Goal: Find contact information: Find contact information

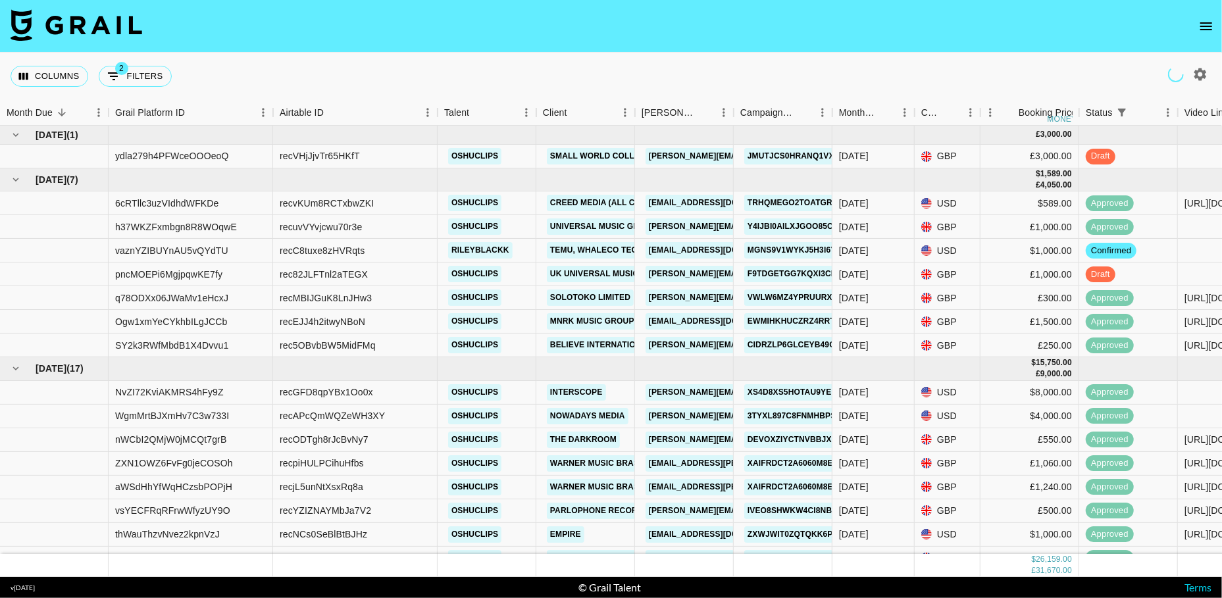
click at [1202, 20] on icon "open drawer" at bounding box center [1207, 26] width 16 height 16
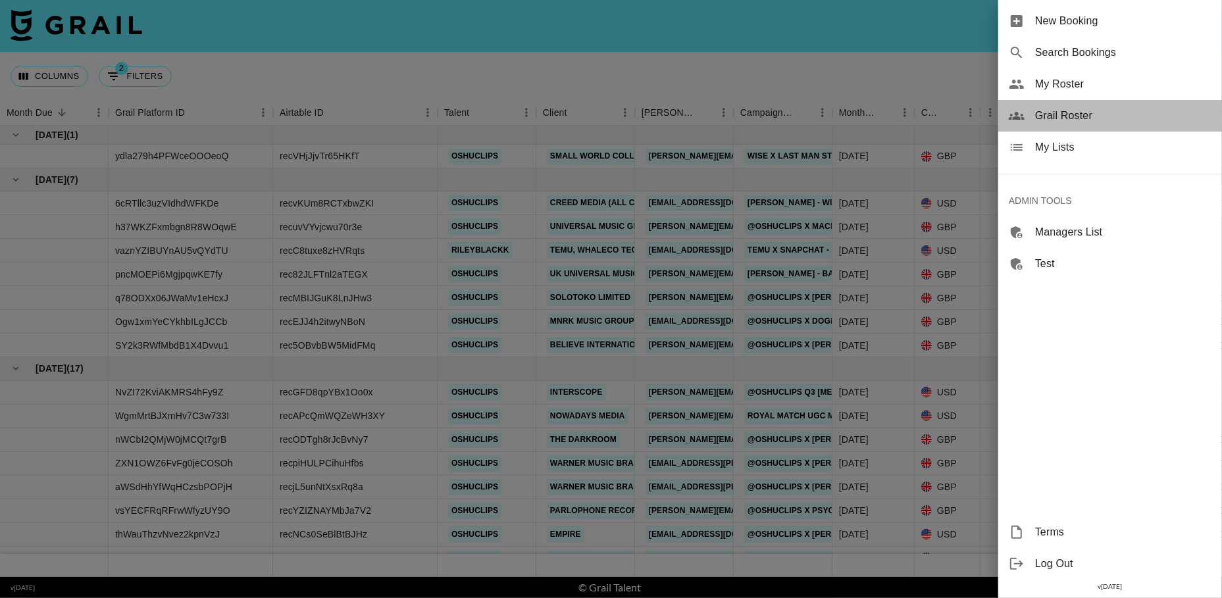
click at [1058, 117] on span "Grail Roster" at bounding box center [1123, 116] width 176 height 16
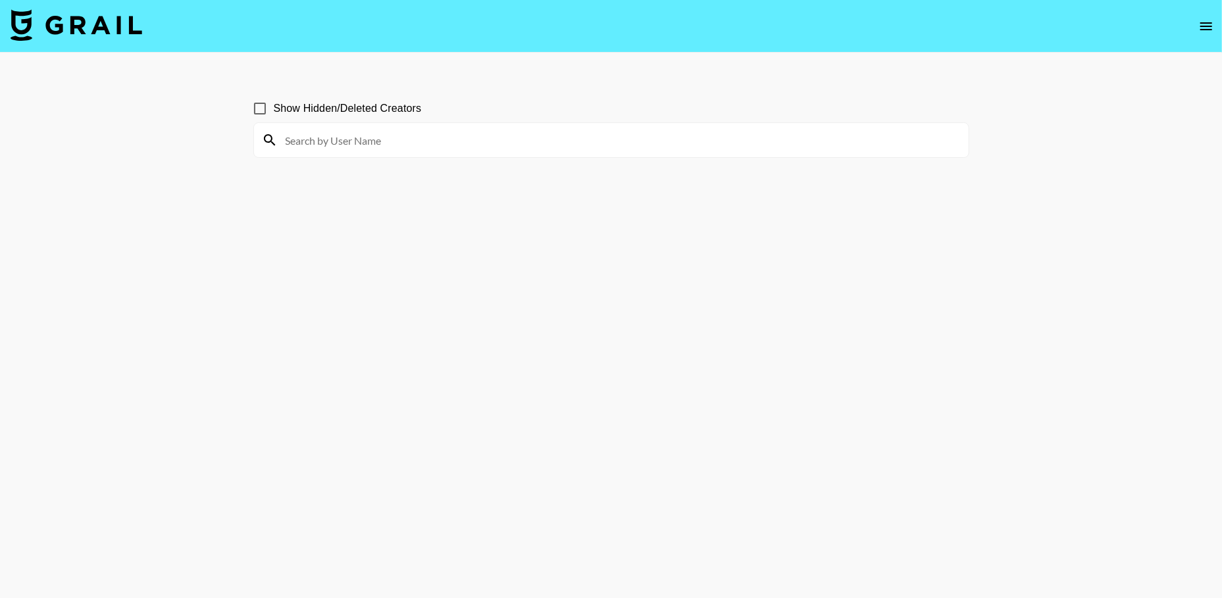
click at [354, 139] on input at bounding box center [619, 140] width 683 height 21
type input "latenight"
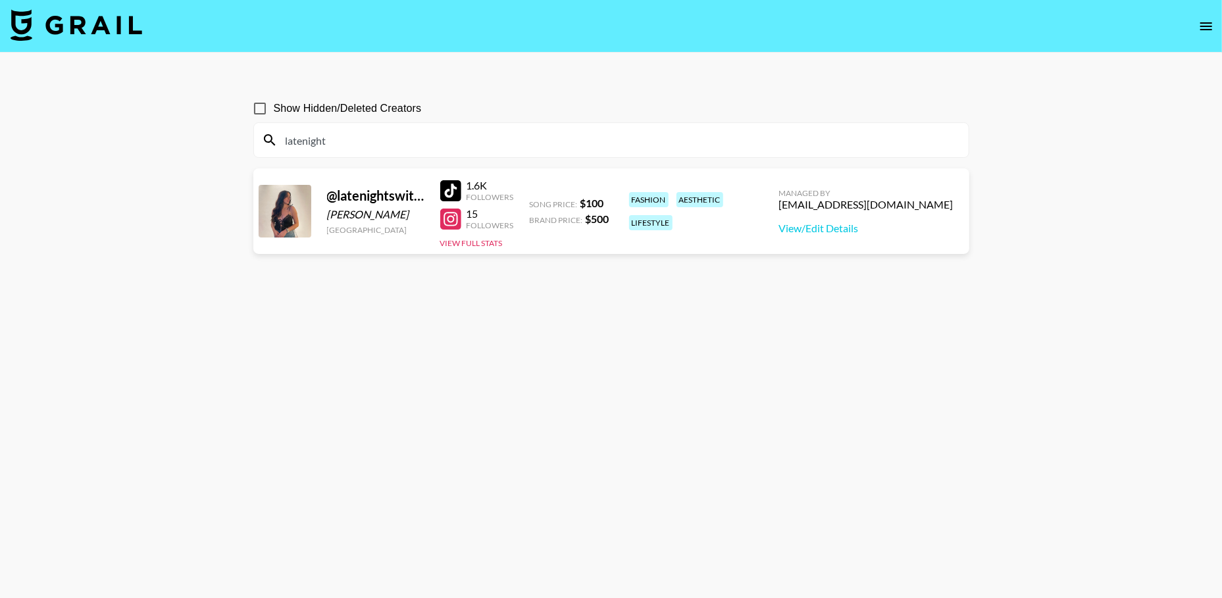
click at [369, 144] on input "latenight" at bounding box center [619, 140] width 683 height 21
click at [895, 208] on div "[EMAIL_ADDRESS][DOMAIN_NAME]" at bounding box center [866, 204] width 174 height 13
copy div "[EMAIL_ADDRESS][DOMAIN_NAME]"
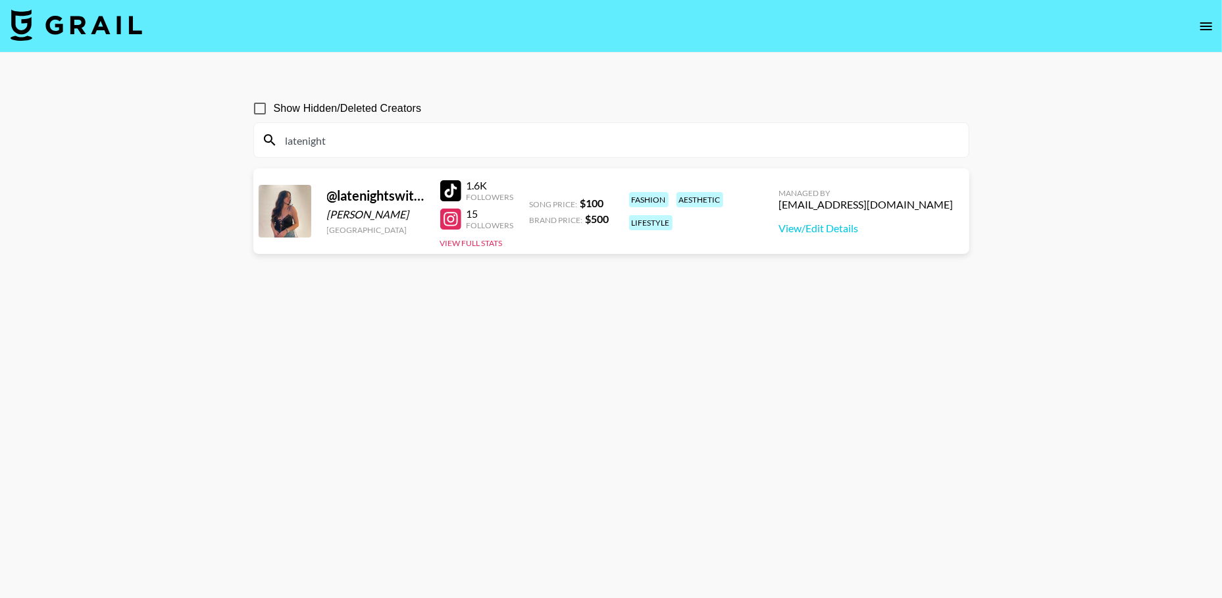
click at [340, 138] on input "latenight" at bounding box center [619, 140] width 683 height 21
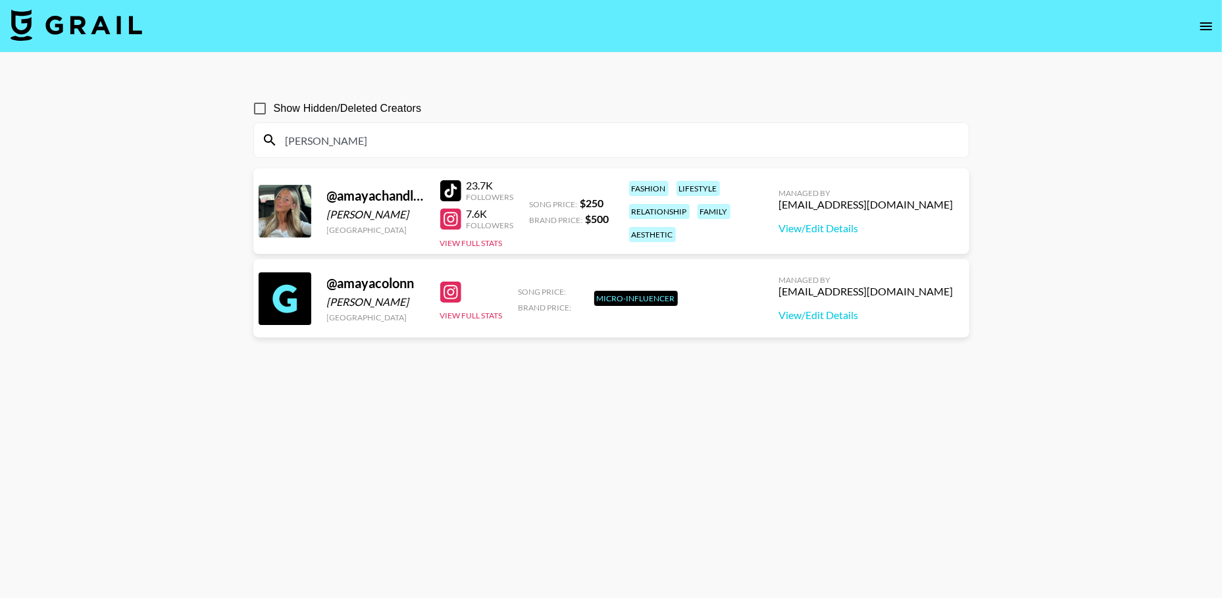
type input "[PERSON_NAME]"
click at [866, 209] on div "[EMAIL_ADDRESS][DOMAIN_NAME]" at bounding box center [866, 204] width 174 height 13
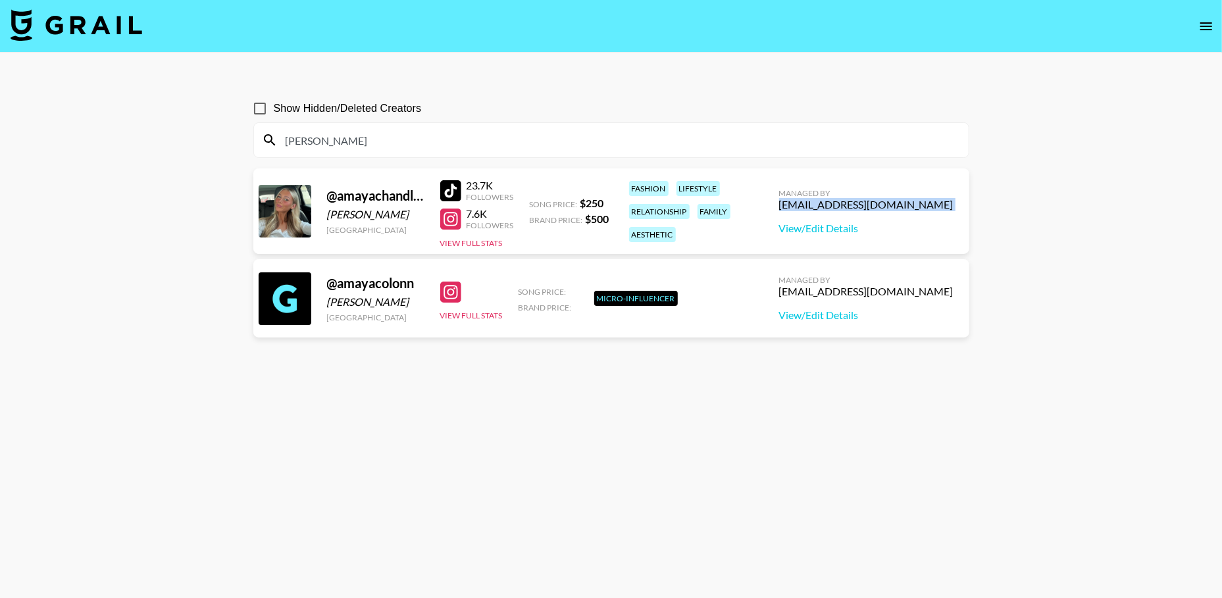
copy div "[EMAIL_ADDRESS][DOMAIN_NAME]"
click at [307, 134] on input "[PERSON_NAME]" at bounding box center [619, 140] width 683 height 21
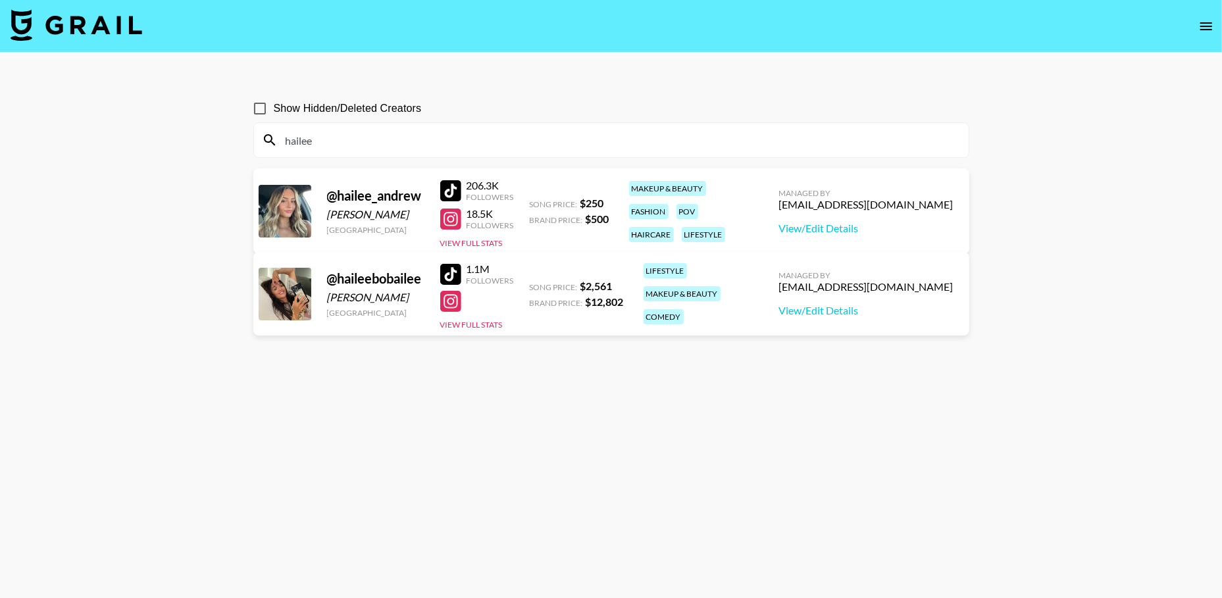
type input "hailee"
click at [894, 207] on div "[EMAIL_ADDRESS][DOMAIN_NAME]" at bounding box center [866, 204] width 174 height 13
click at [303, 132] on input "hailee" at bounding box center [619, 140] width 683 height 21
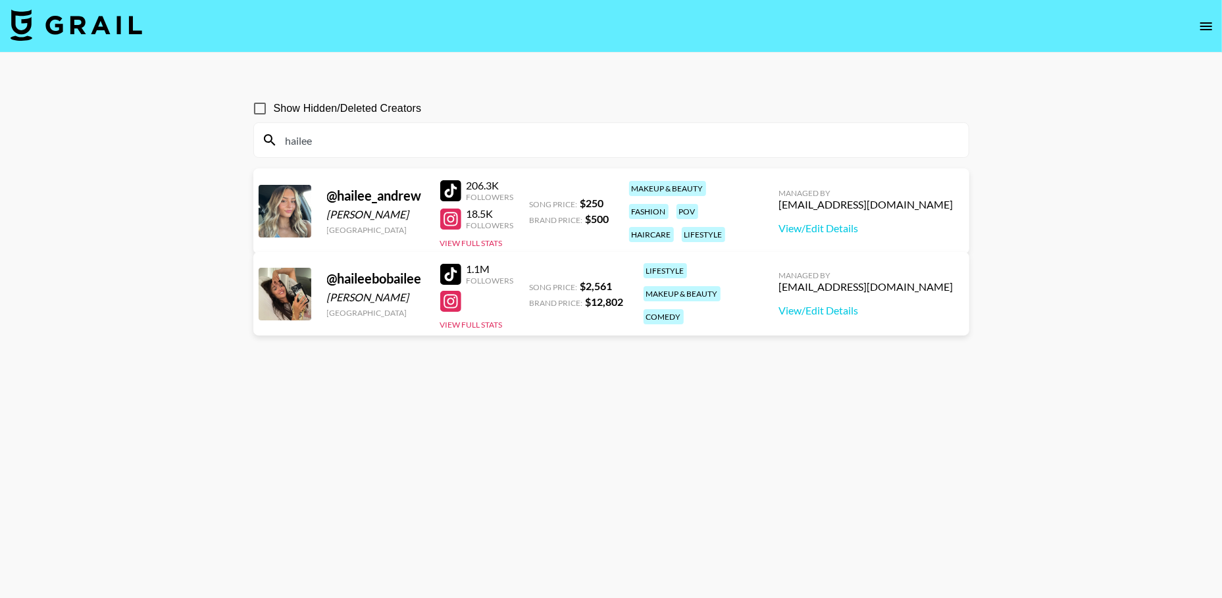
click at [303, 132] on input "hailee" at bounding box center [619, 140] width 683 height 21
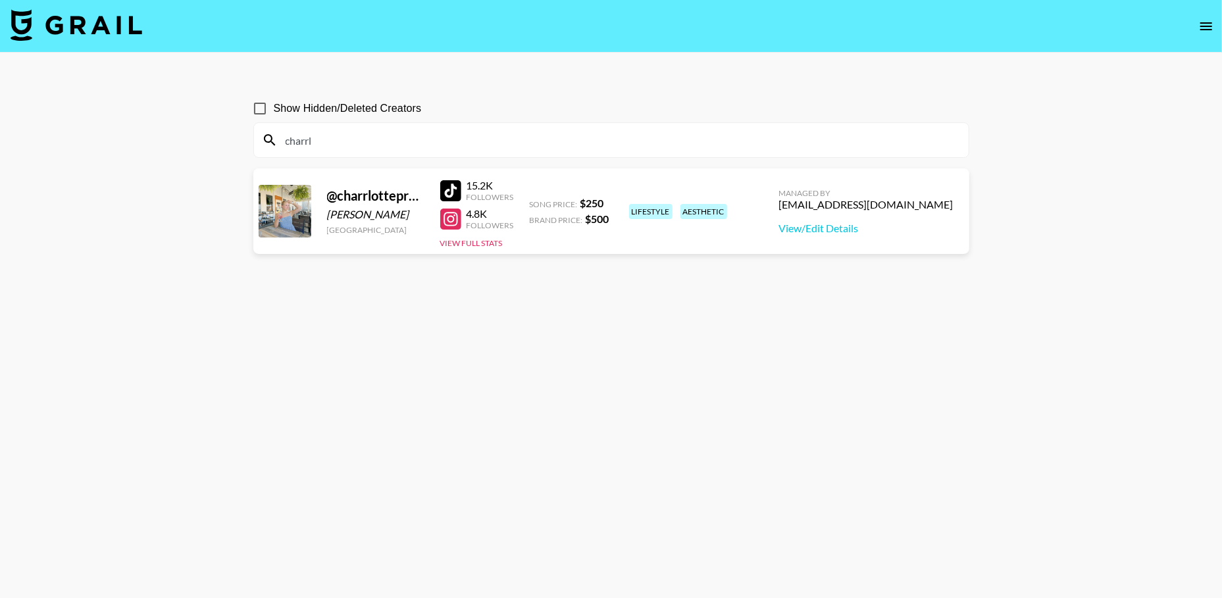
type input "charrl"
click at [867, 208] on div "[EMAIL_ADDRESS][DOMAIN_NAME]" at bounding box center [866, 204] width 174 height 13
copy div "[EMAIL_ADDRESS][DOMAIN_NAME]"
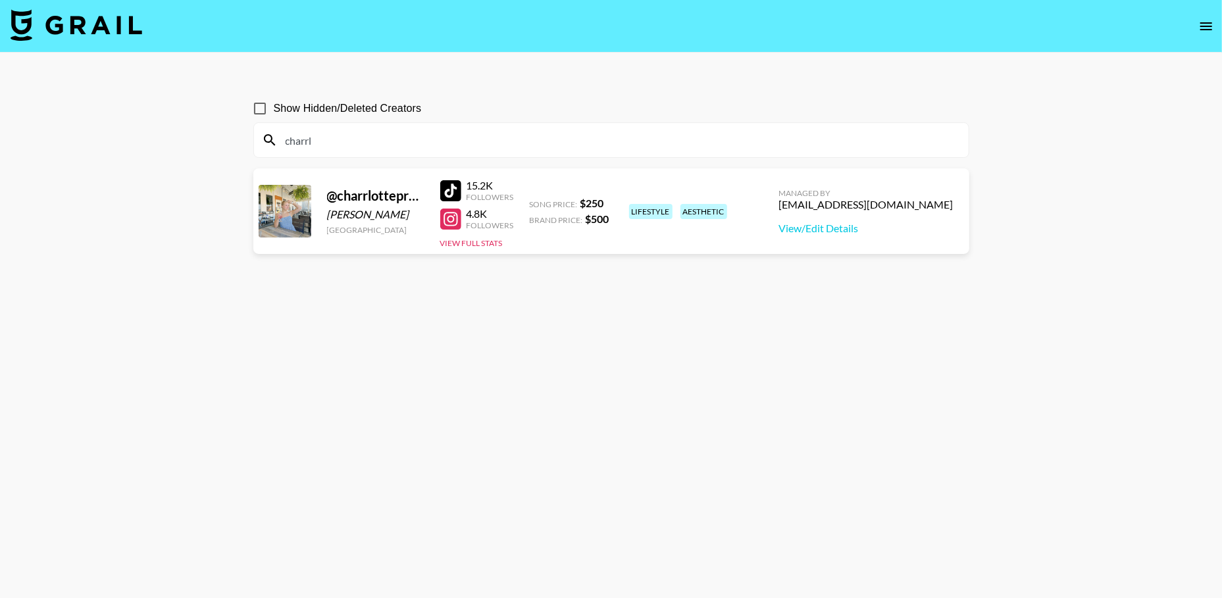
click at [361, 141] on input "charrl" at bounding box center [619, 140] width 683 height 21
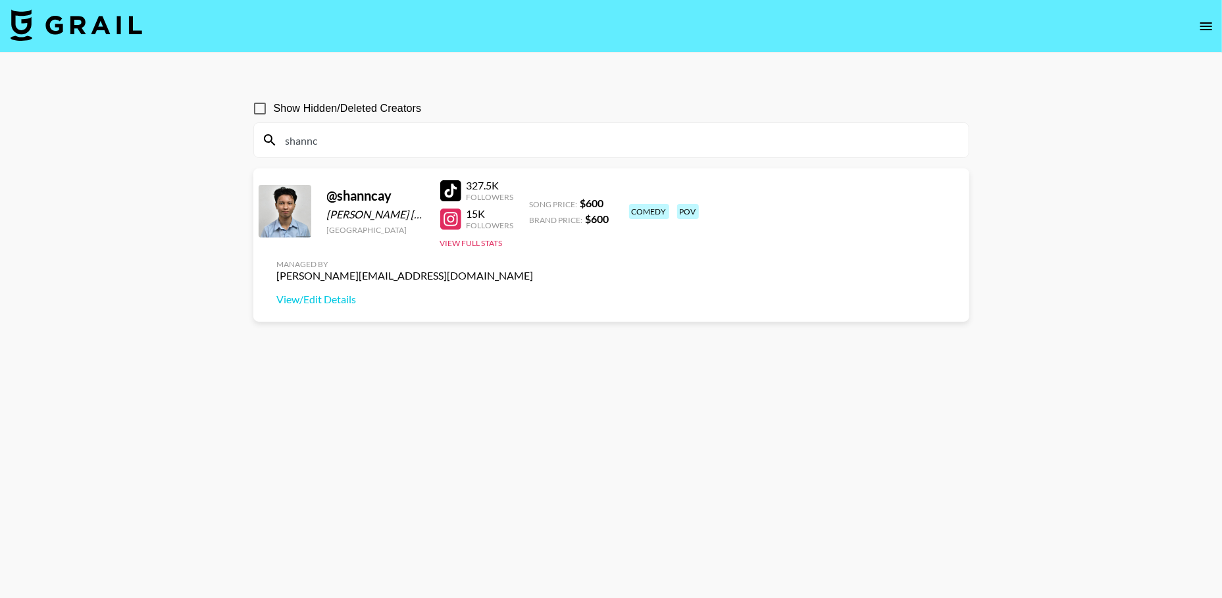
type input "shannc"
click at [534, 269] on div "[PERSON_NAME][EMAIL_ADDRESS][DOMAIN_NAME]" at bounding box center [405, 275] width 257 height 13
copy div "[PERSON_NAME][EMAIL_ADDRESS][DOMAIN_NAME]"
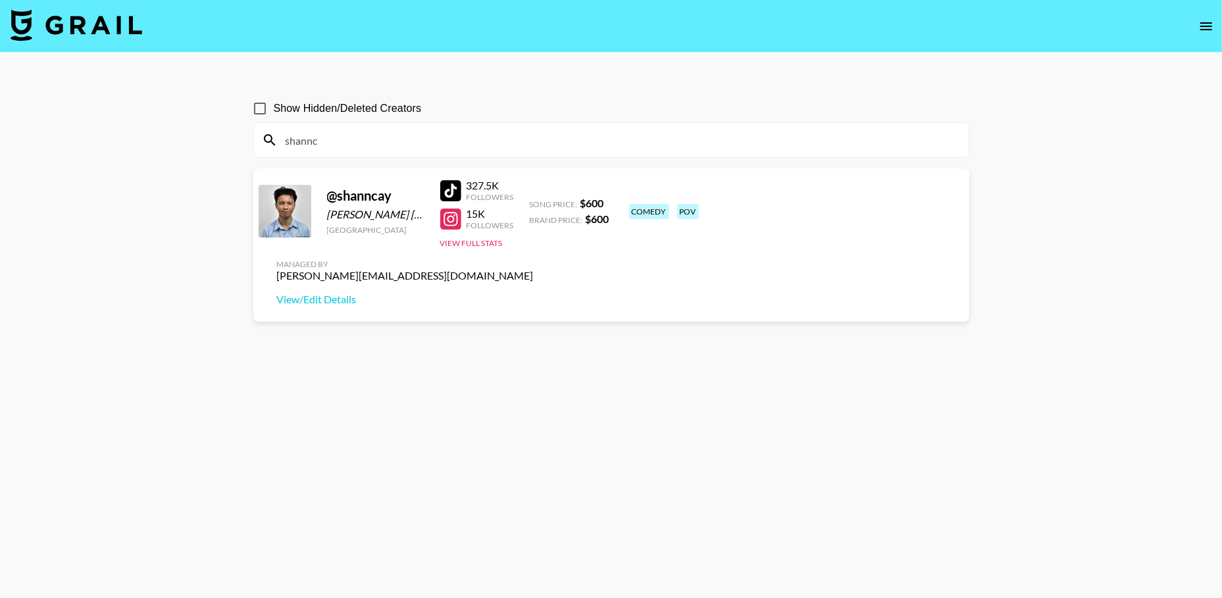
click at [455, 138] on input "shannc" at bounding box center [619, 140] width 683 height 21
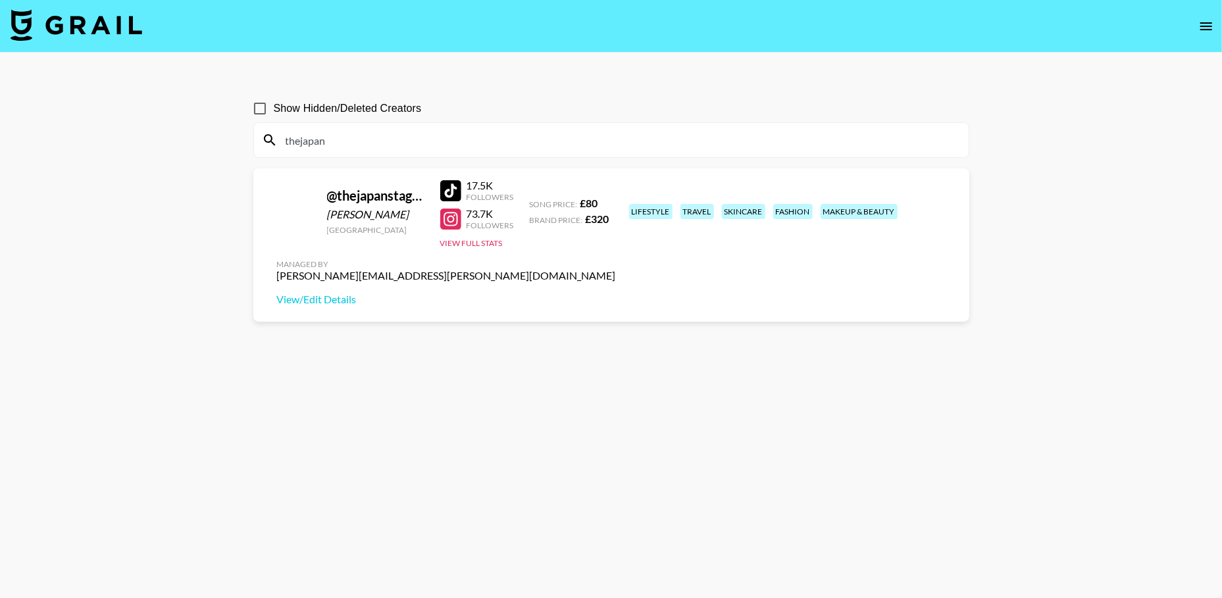
type input "thejapan"
click at [616, 269] on div "[PERSON_NAME][EMAIL_ADDRESS][PERSON_NAME][DOMAIN_NAME]" at bounding box center [446, 275] width 339 height 13
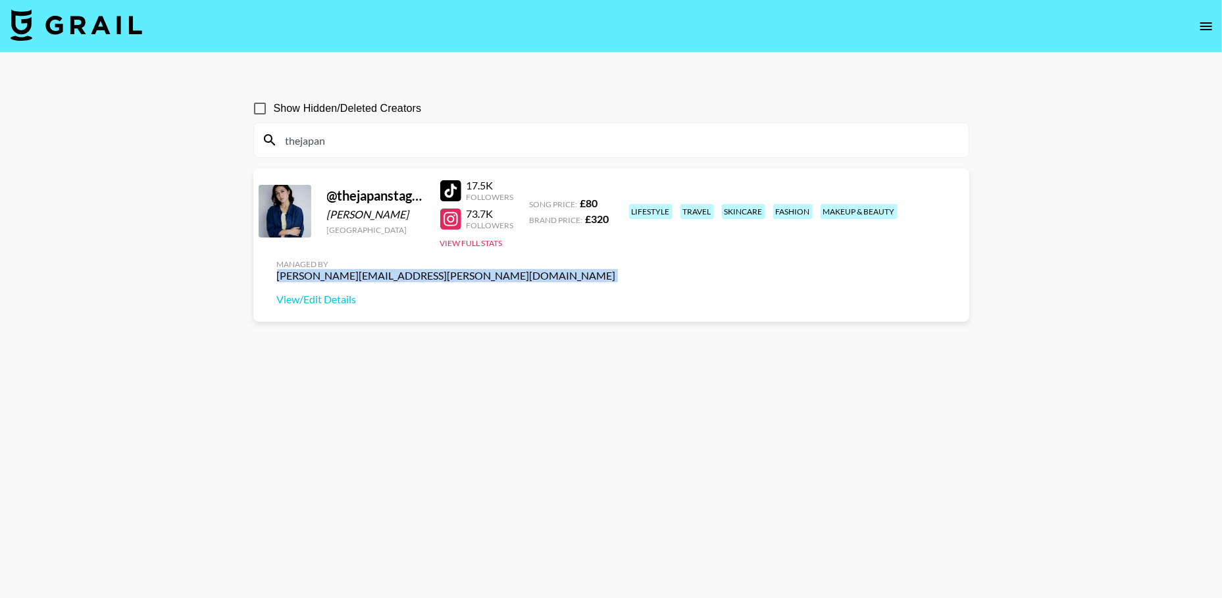
click at [616, 269] on div "[PERSON_NAME][EMAIL_ADDRESS][PERSON_NAME][DOMAIN_NAME]" at bounding box center [446, 275] width 339 height 13
copy div "[PERSON_NAME][EMAIL_ADDRESS][PERSON_NAME][DOMAIN_NAME]"
click at [391, 139] on input "thejapan" at bounding box center [619, 140] width 683 height 21
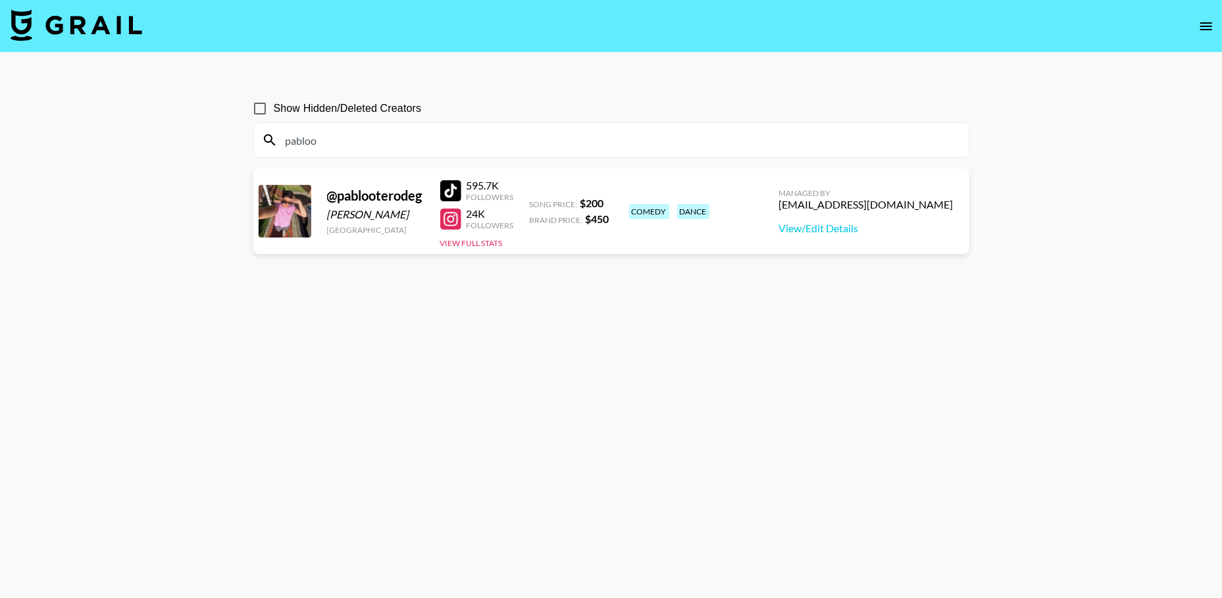
type input "pabloo"
click at [867, 202] on div "[EMAIL_ADDRESS][DOMAIN_NAME]" at bounding box center [866, 204] width 174 height 13
copy div "[EMAIL_ADDRESS][DOMAIN_NAME]"
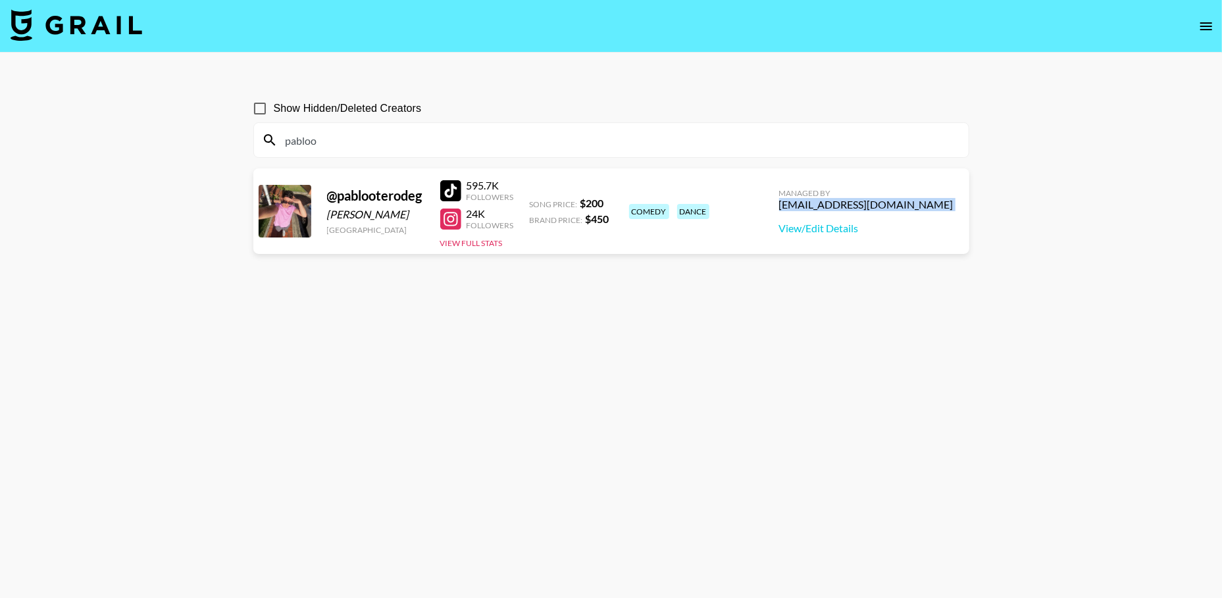
click at [1207, 33] on icon "open drawer" at bounding box center [1207, 26] width 16 height 16
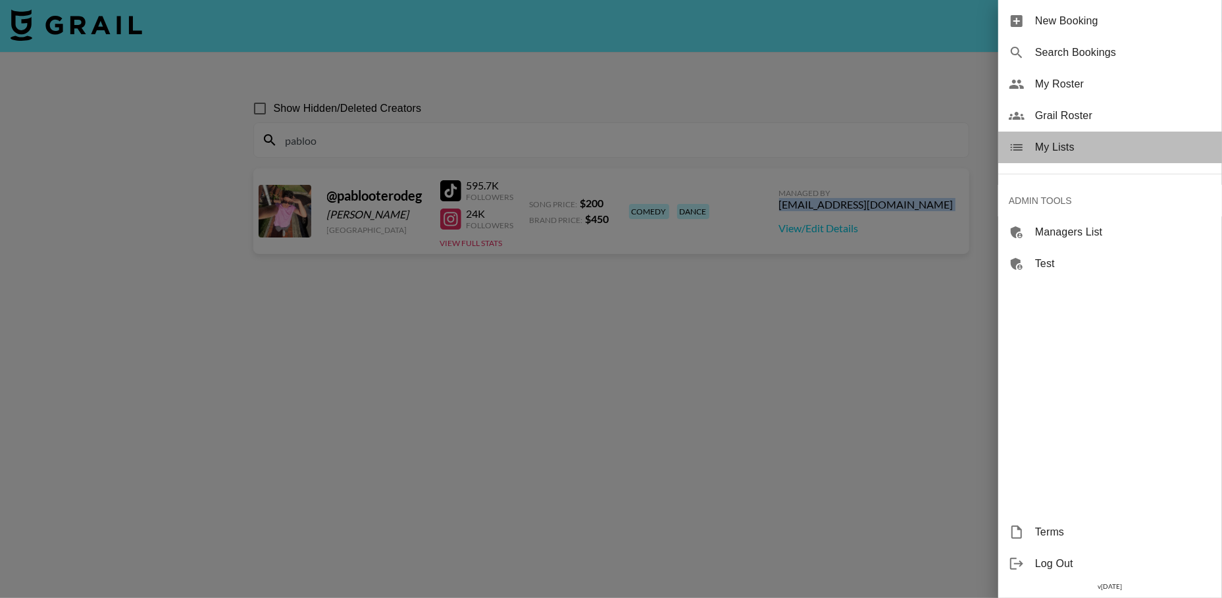
click at [1043, 142] on span "My Lists" at bounding box center [1123, 148] width 176 height 16
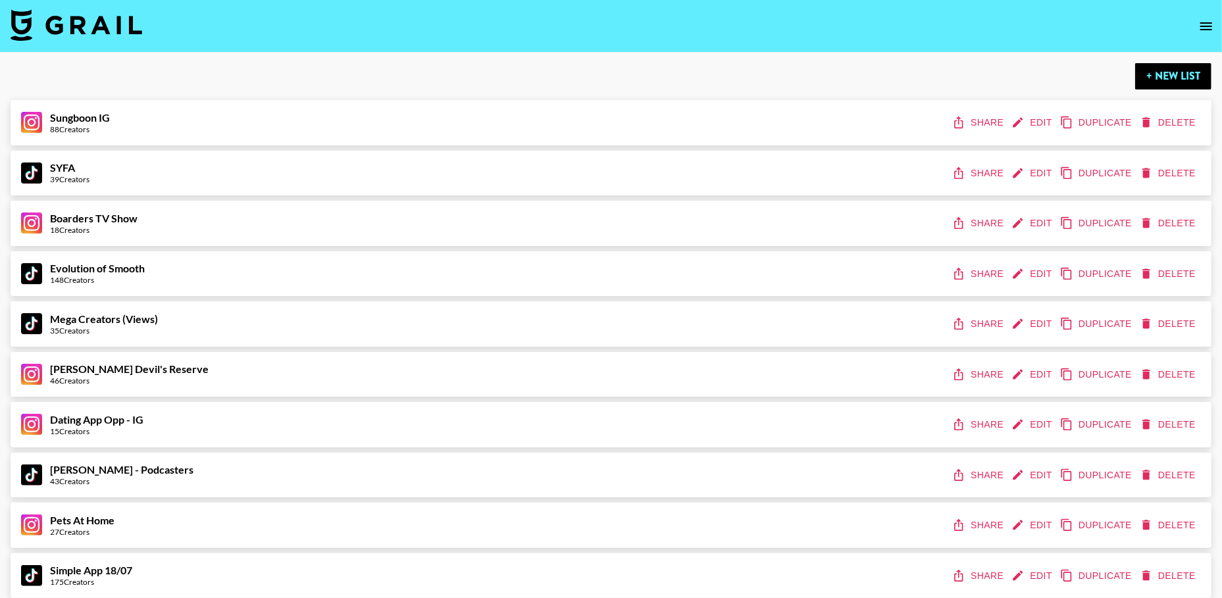
scroll to position [473, 0]
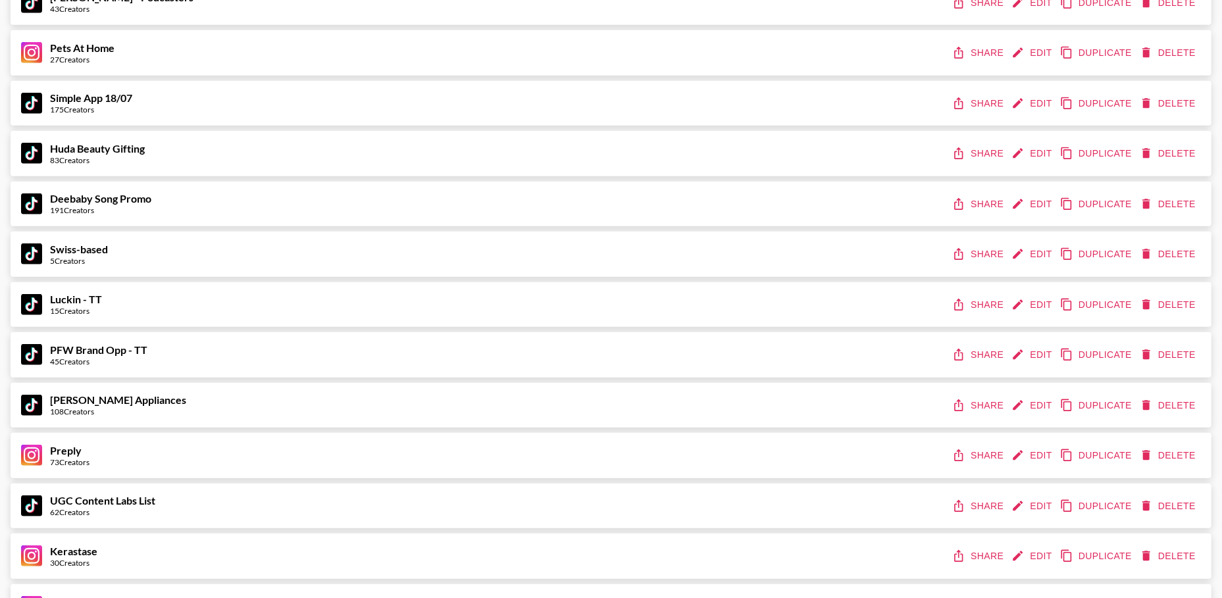
click at [985, 303] on button "Share" at bounding box center [979, 305] width 59 height 24
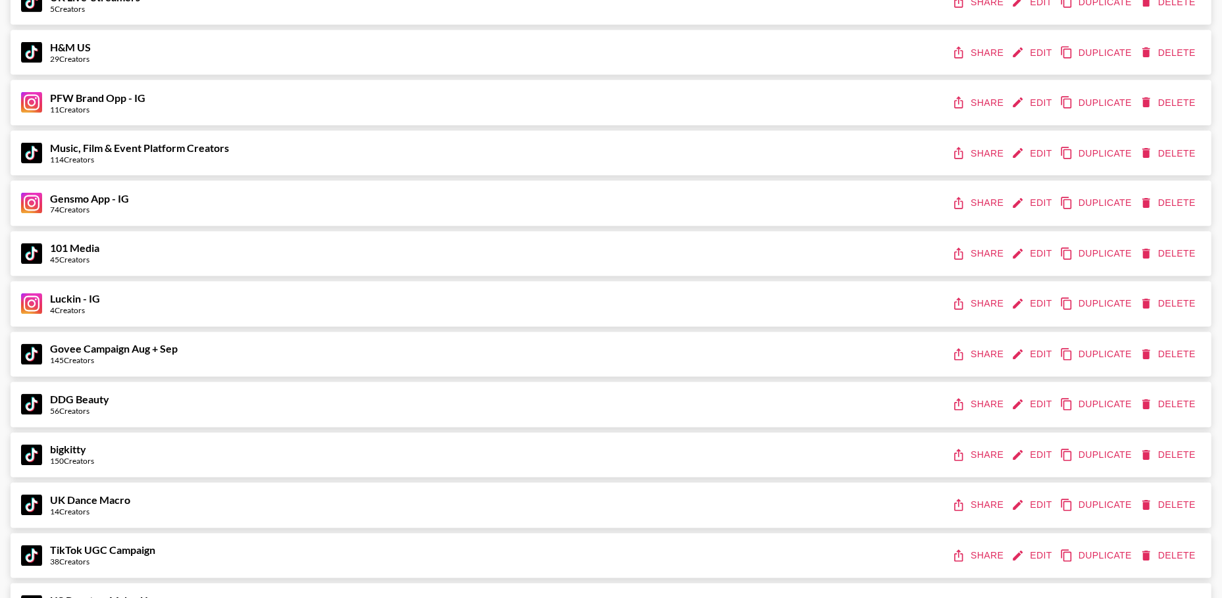
click at [981, 297] on button "Share" at bounding box center [979, 304] width 59 height 24
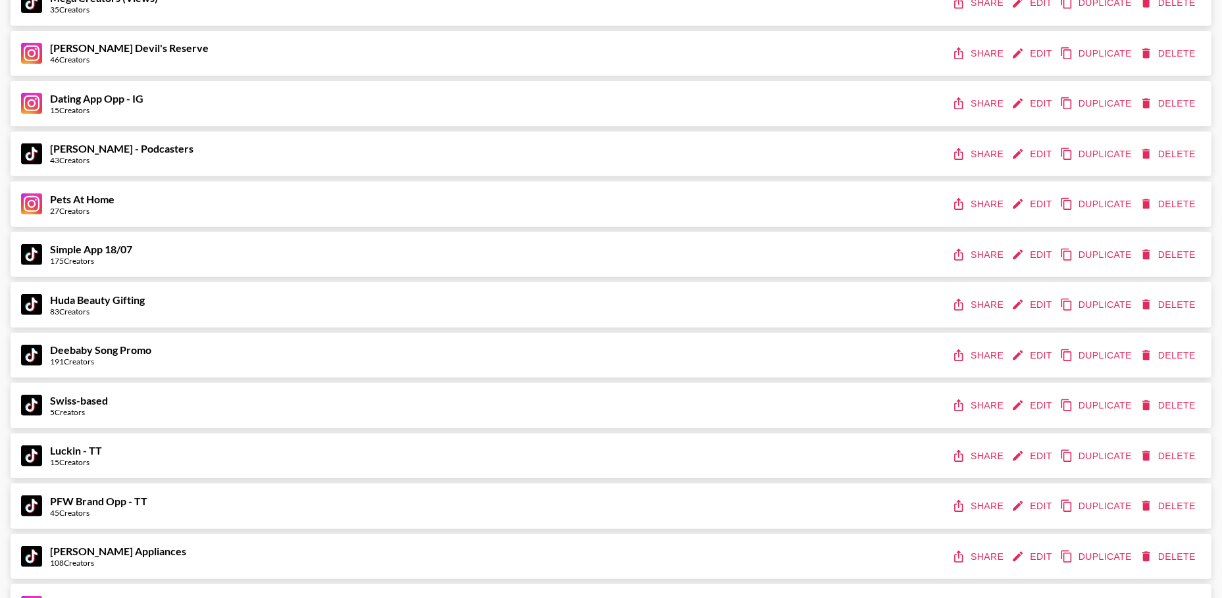
scroll to position [0, 0]
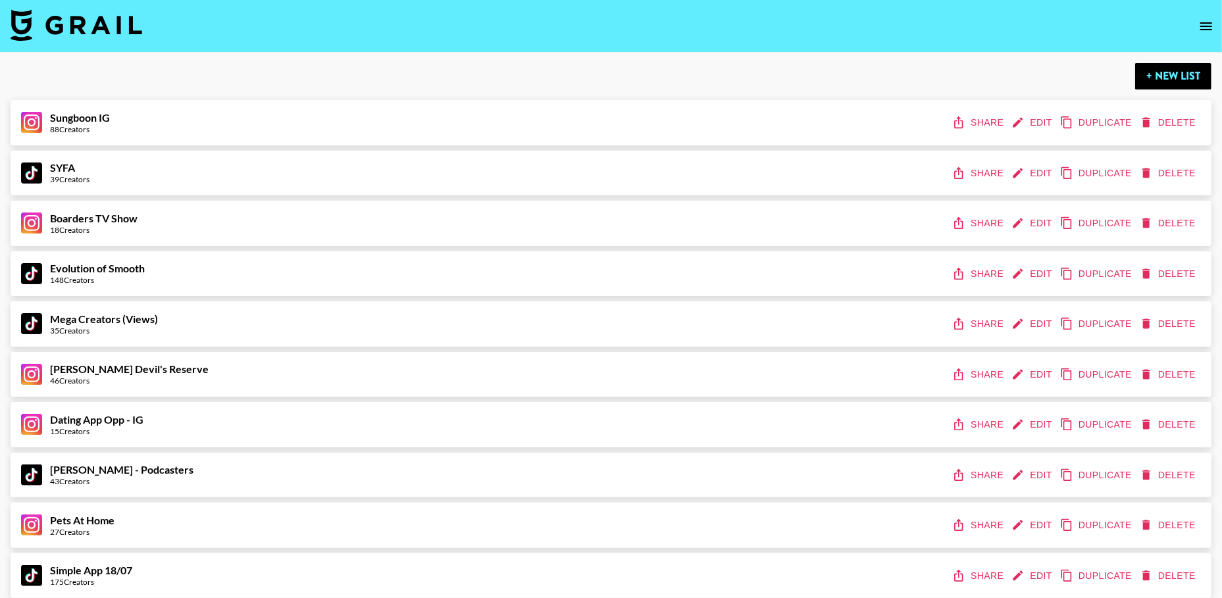
click at [1204, 25] on icon "open drawer" at bounding box center [1207, 26] width 16 height 16
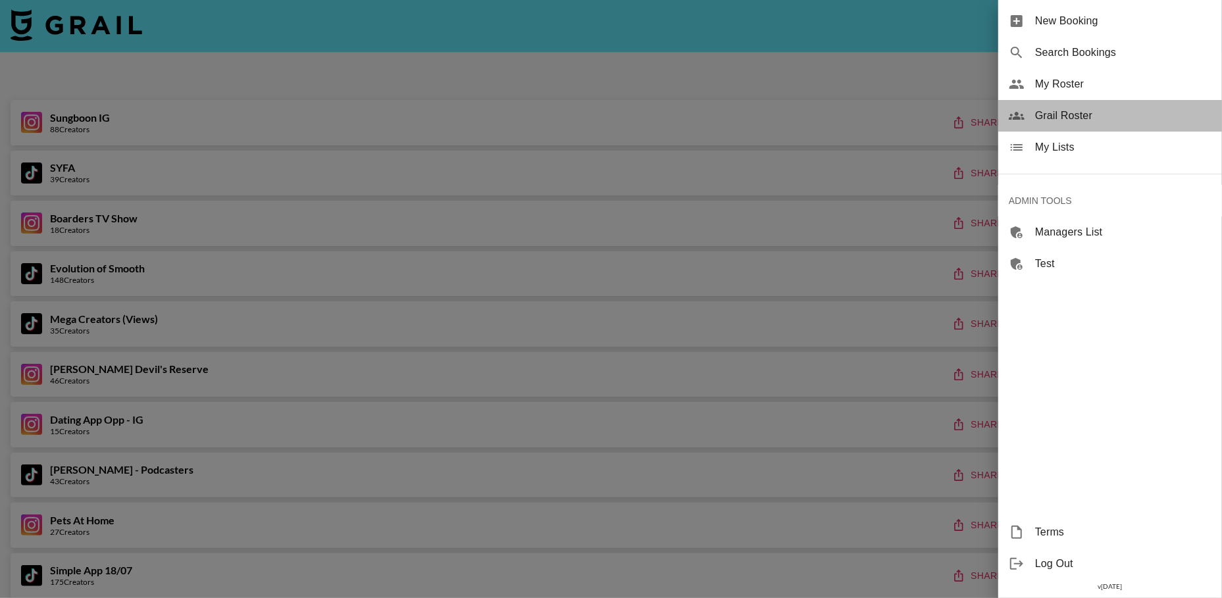
click at [1070, 110] on span "Grail Roster" at bounding box center [1123, 116] width 176 height 16
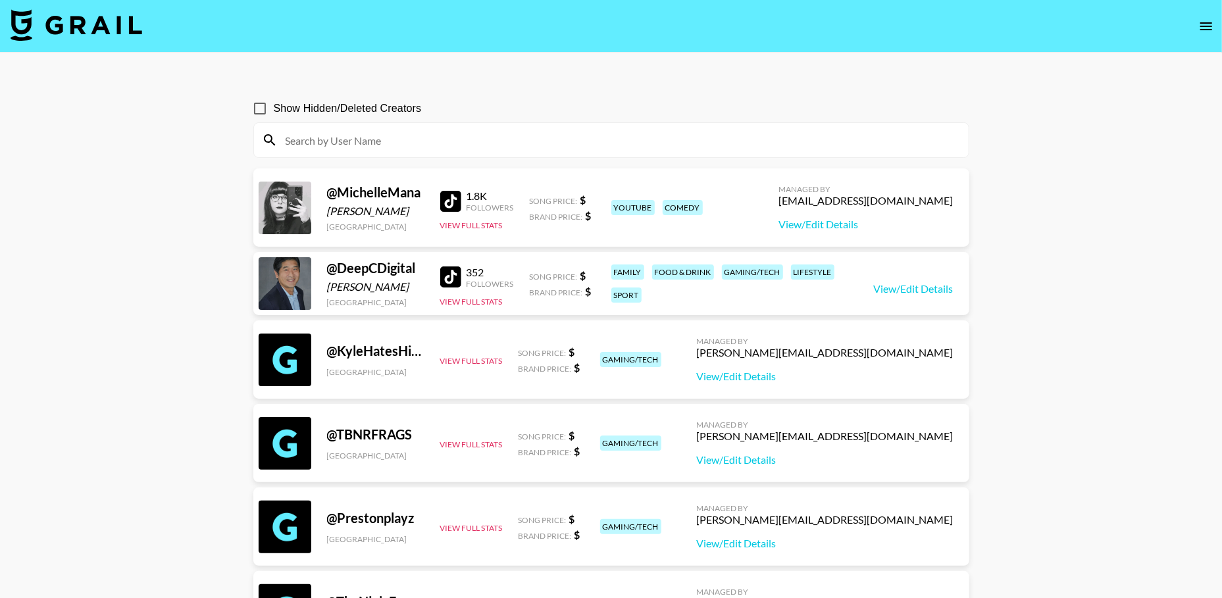
click at [328, 147] on input at bounding box center [619, 140] width 683 height 21
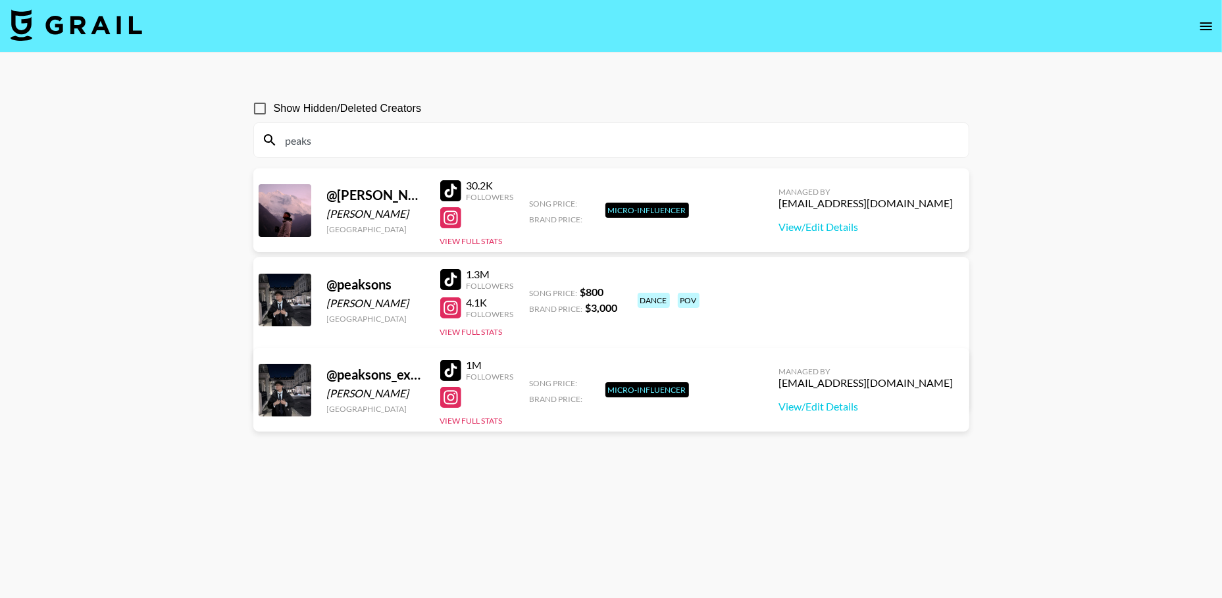
type input "peaks"
click at [550, 144] on input "peaks" at bounding box center [619, 140] width 683 height 21
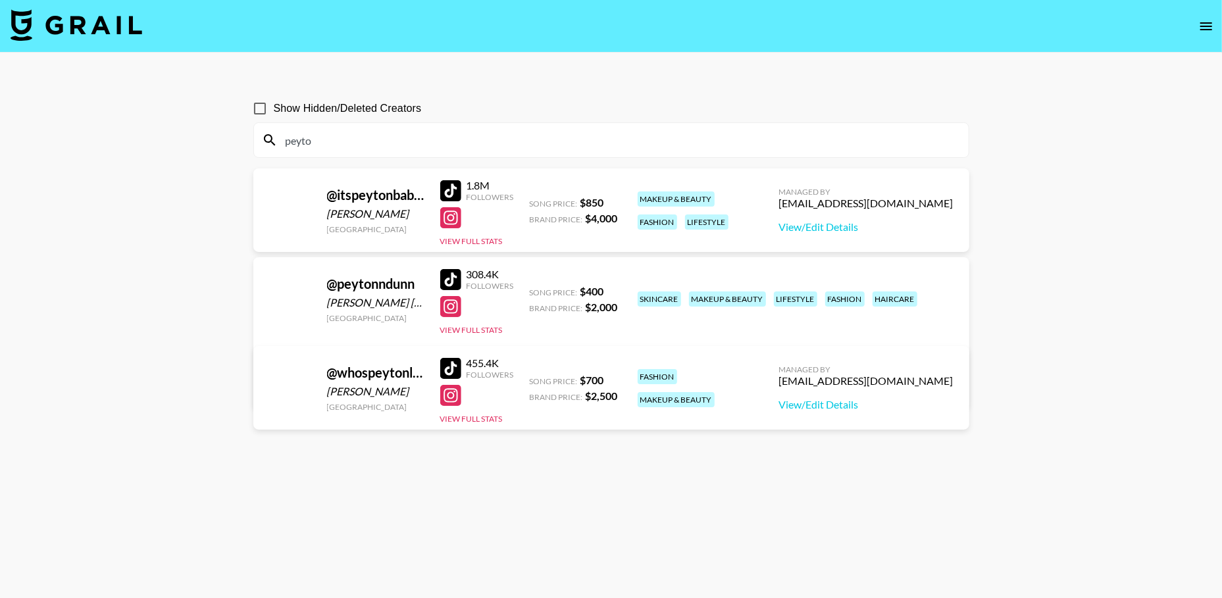
type input "peyto"
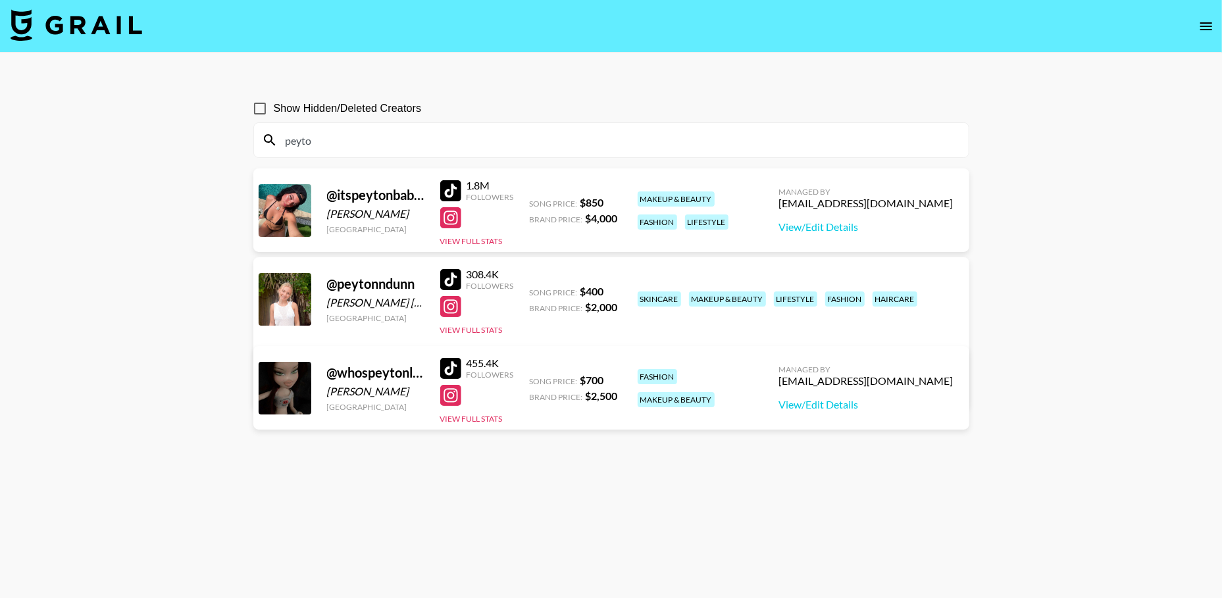
click at [455, 220] on div at bounding box center [450, 217] width 21 height 21
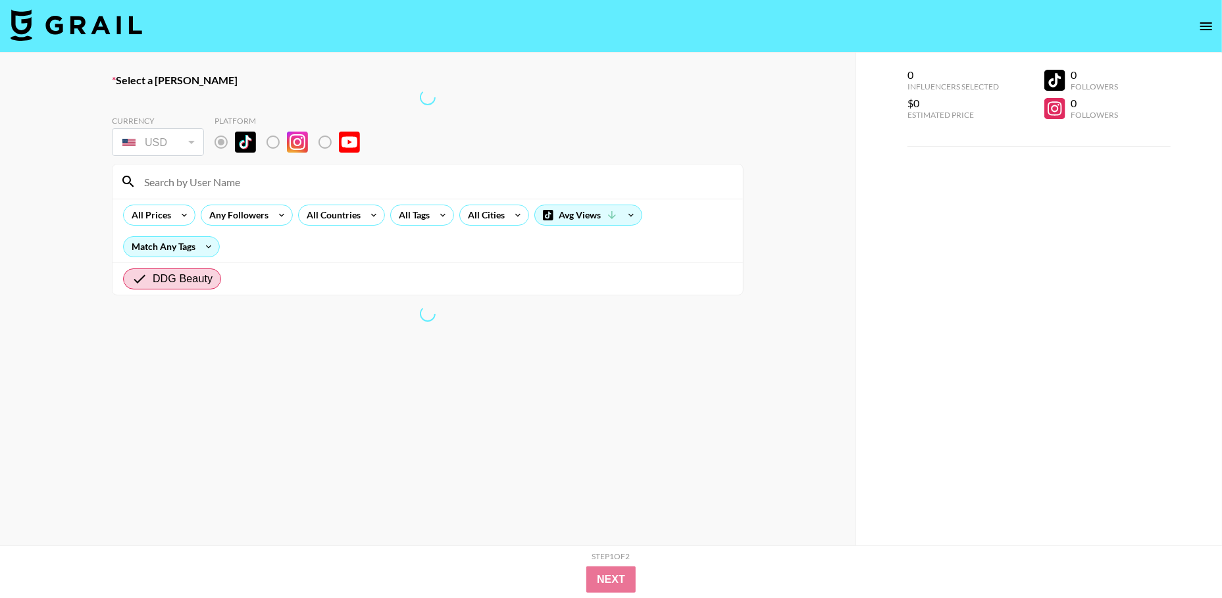
radio input "true"
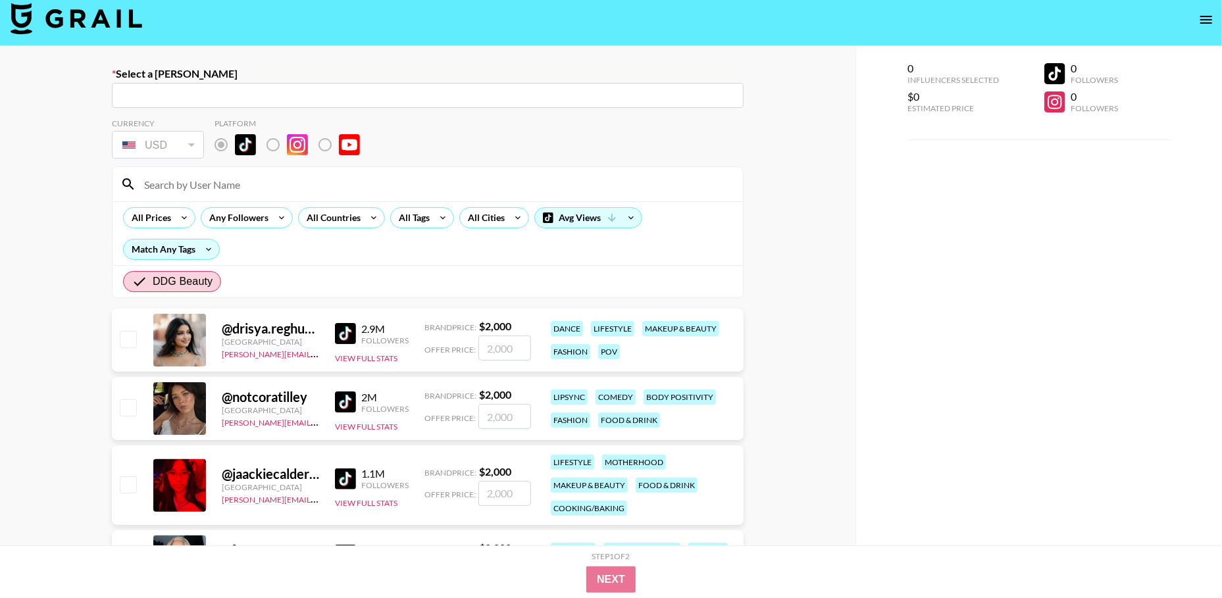
scroll to position [11, 0]
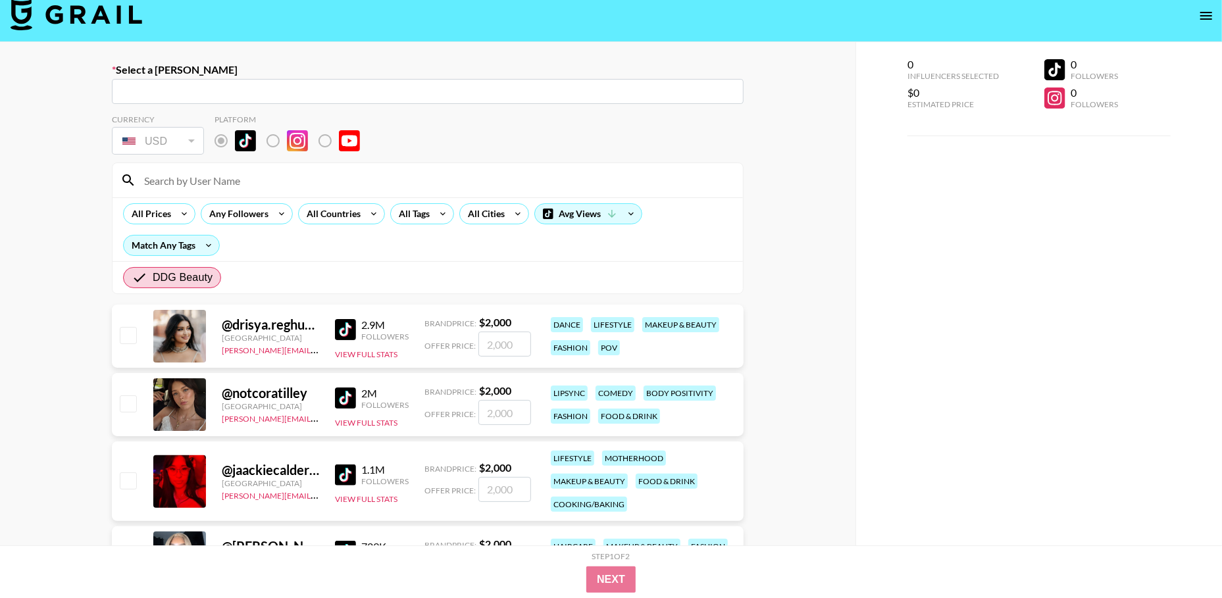
click at [214, 174] on input at bounding box center [435, 180] width 599 height 21
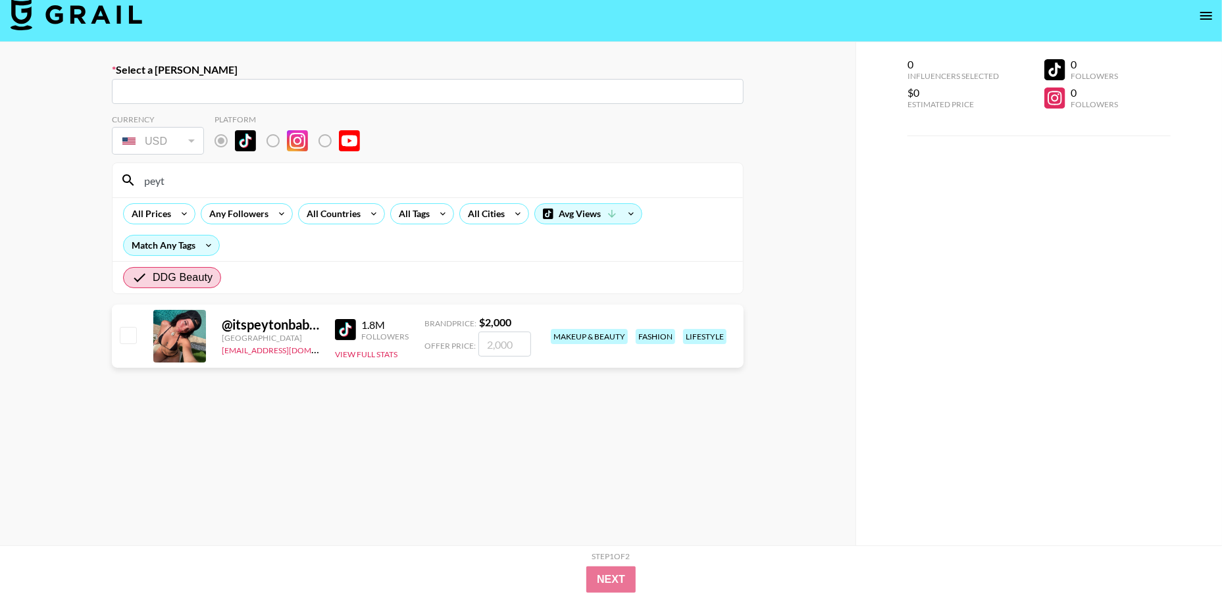
type input "peyt"
